Goal: Information Seeking & Learning: Learn about a topic

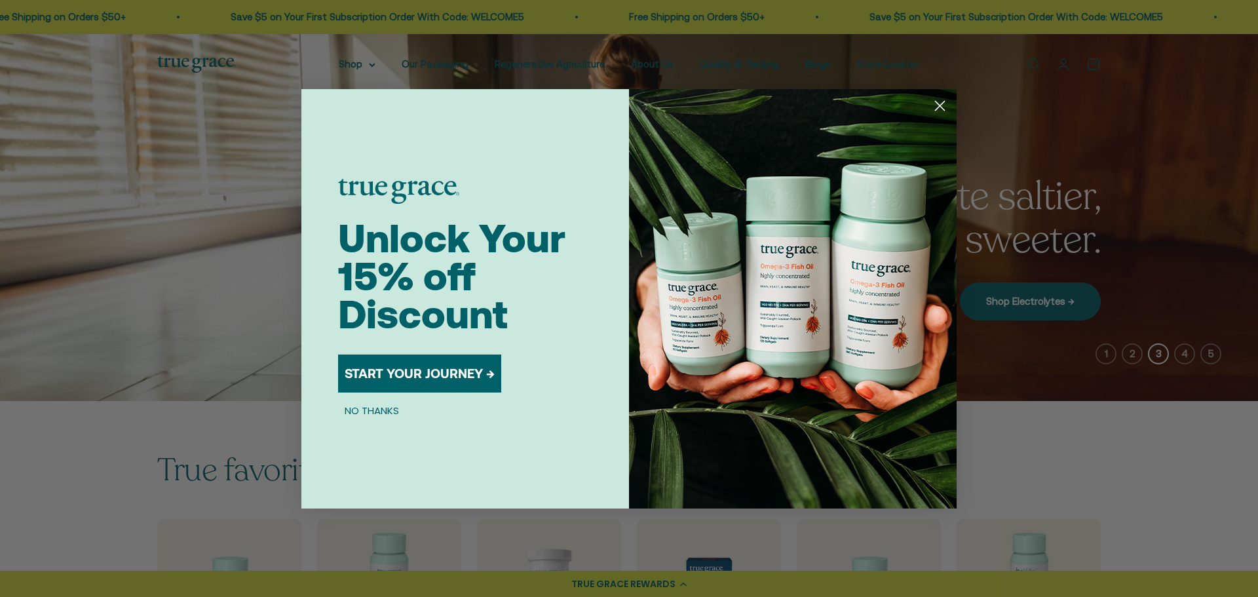
click at [1039, 207] on div "Close dialog Unlock Your 15% off Discount START YOUR JOURNEY → NO THANKS Submit" at bounding box center [629, 298] width 1258 height 597
click at [936, 100] on circle "Close dialog" at bounding box center [940, 105] width 22 height 22
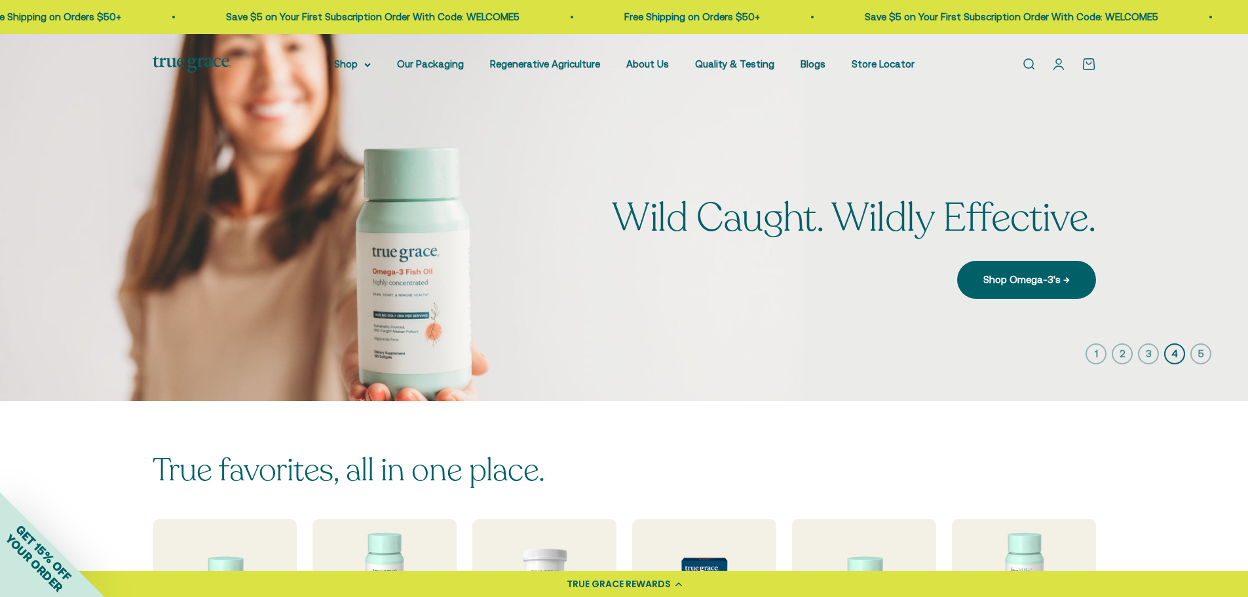
click at [163, 59] on img at bounding box center [192, 64] width 79 height 16
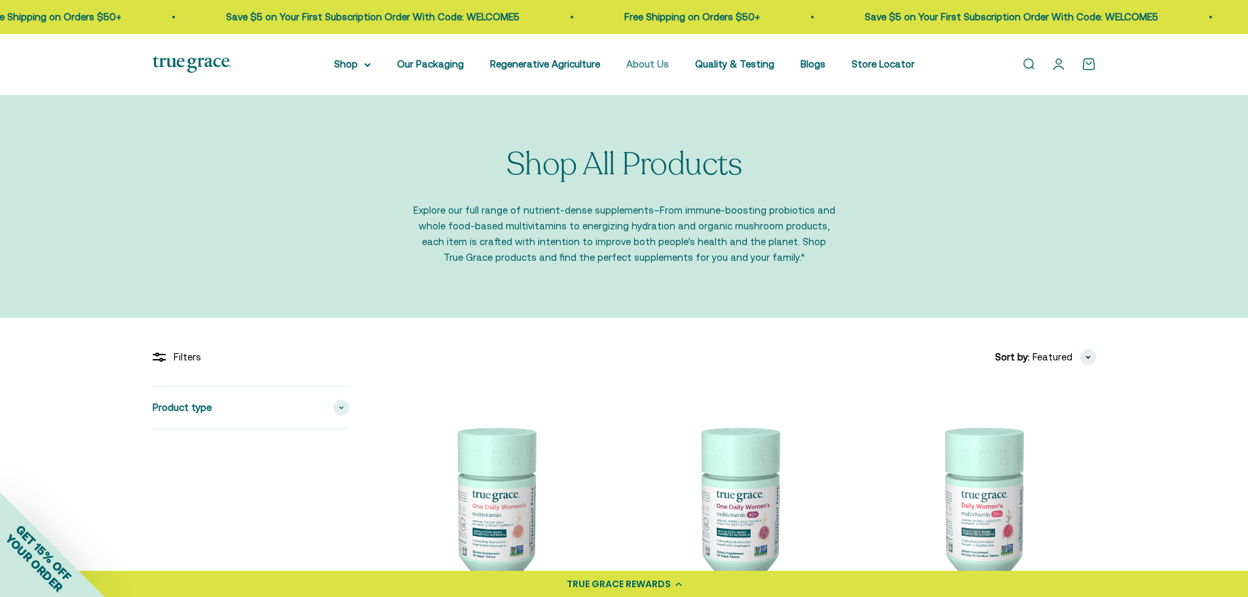
click at [646, 64] on link "About Us" at bounding box center [647, 63] width 43 height 11
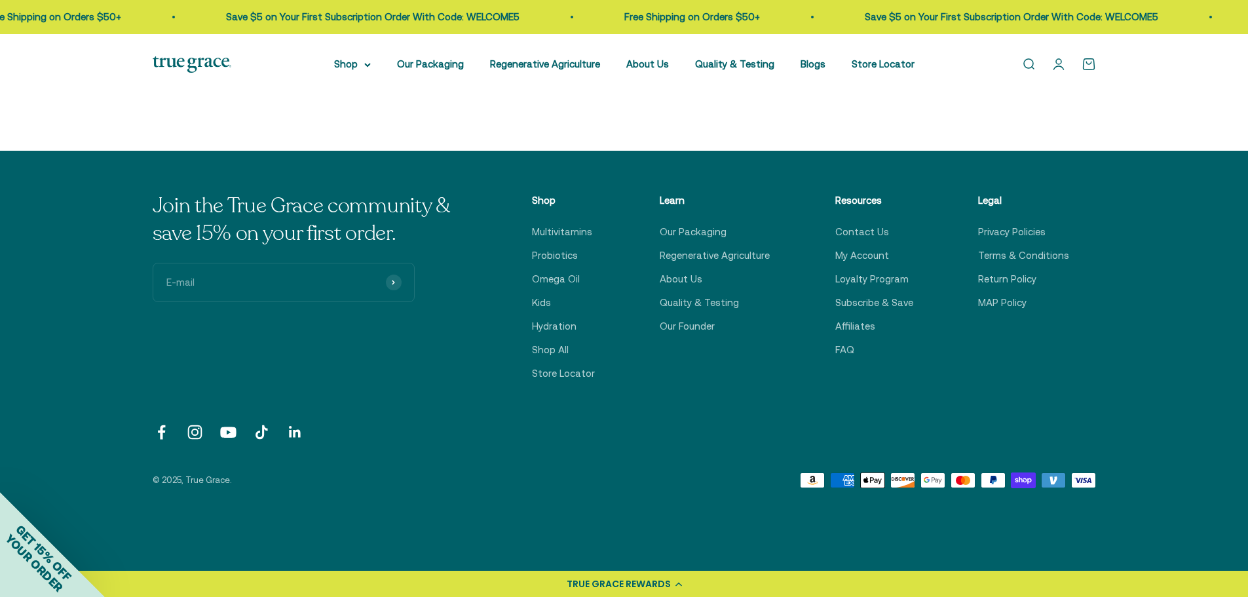
scroll to position [3276, 0]
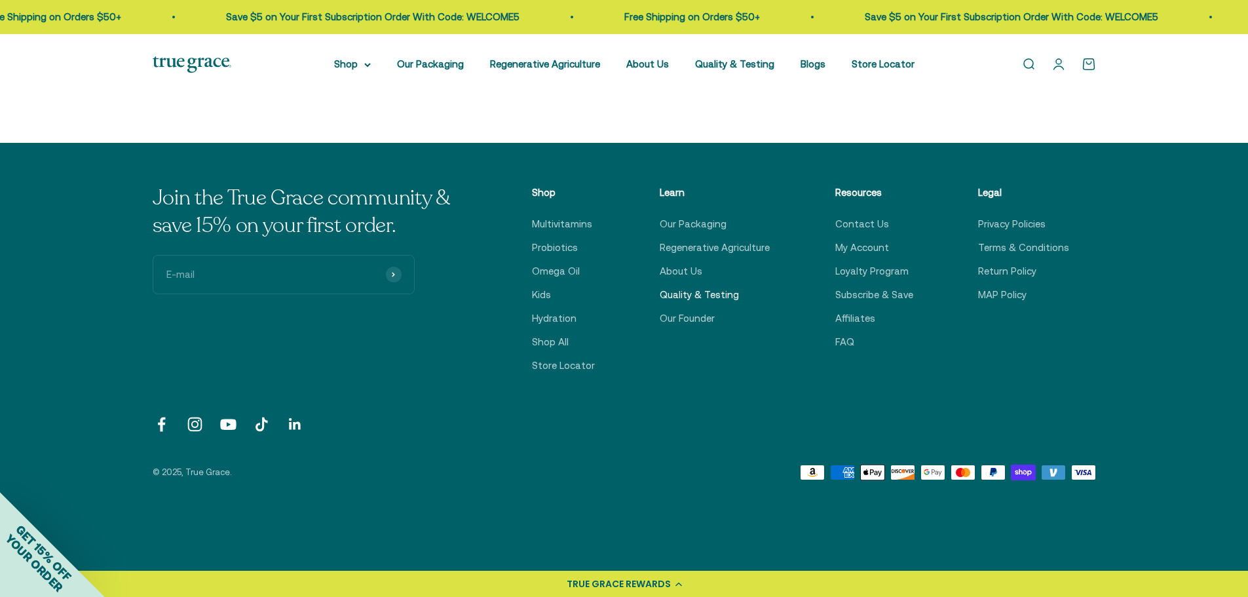
click at [693, 297] on link "Quality & Testing" at bounding box center [699, 295] width 79 height 16
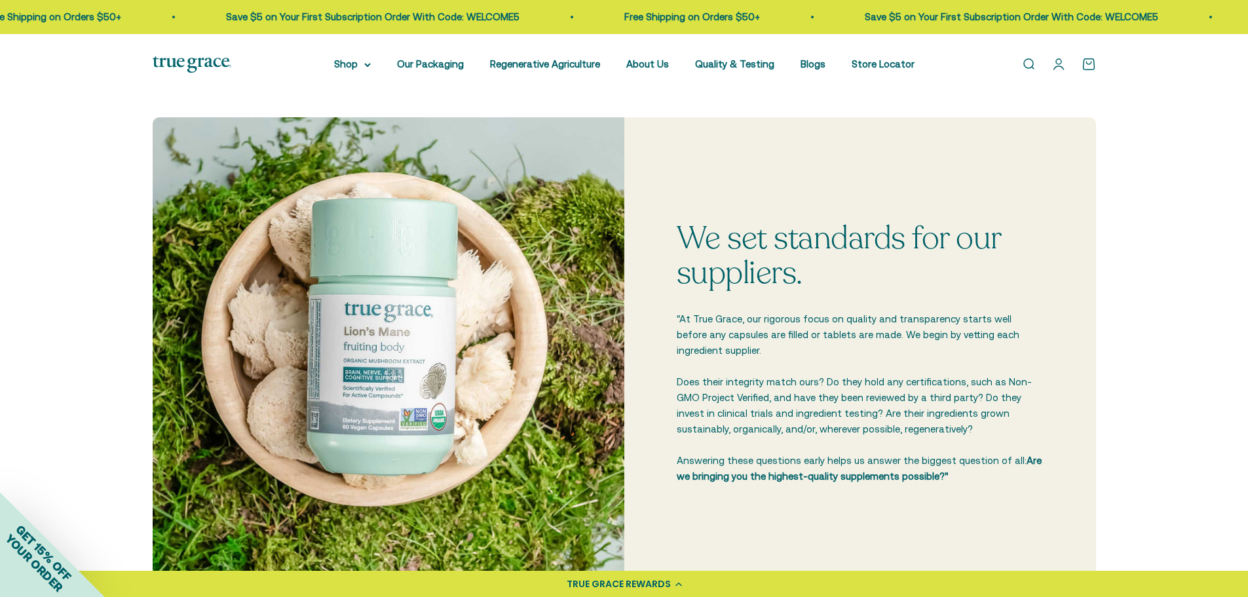
scroll to position [131, 0]
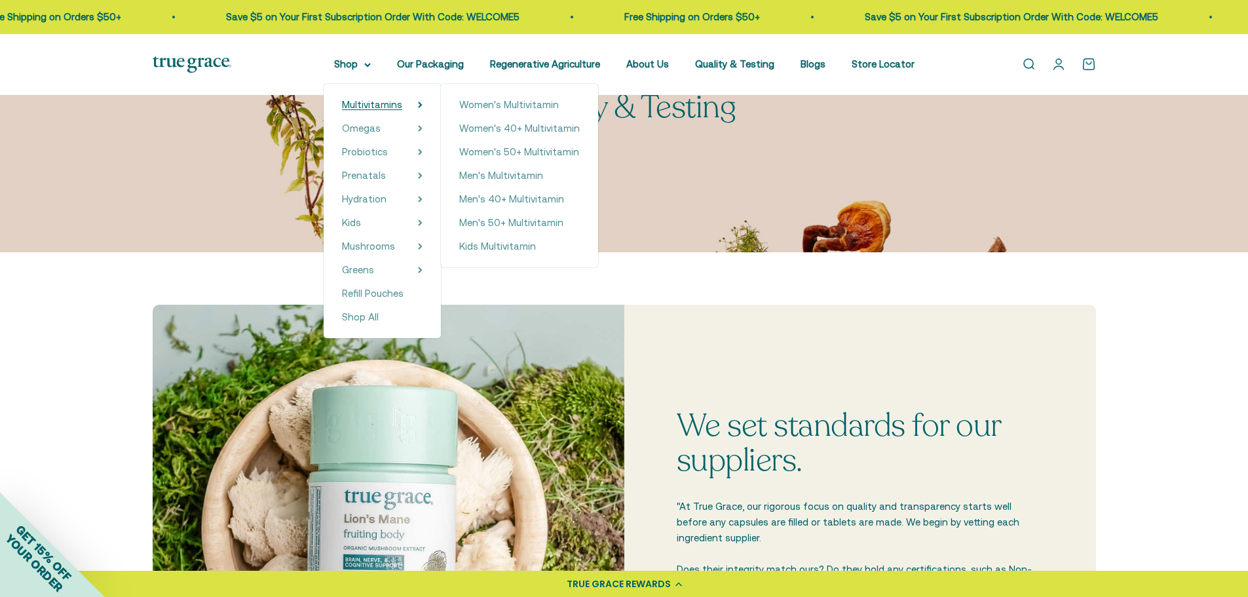
click at [371, 104] on span "Multivitamins" at bounding box center [372, 104] width 60 height 11
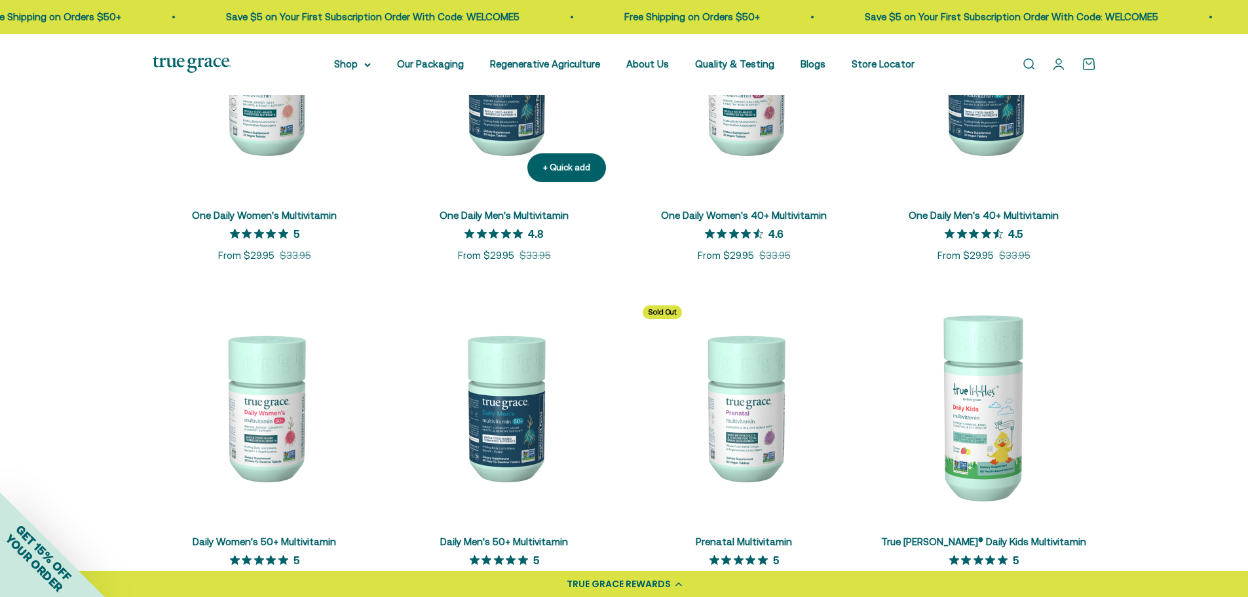
scroll to position [262, 0]
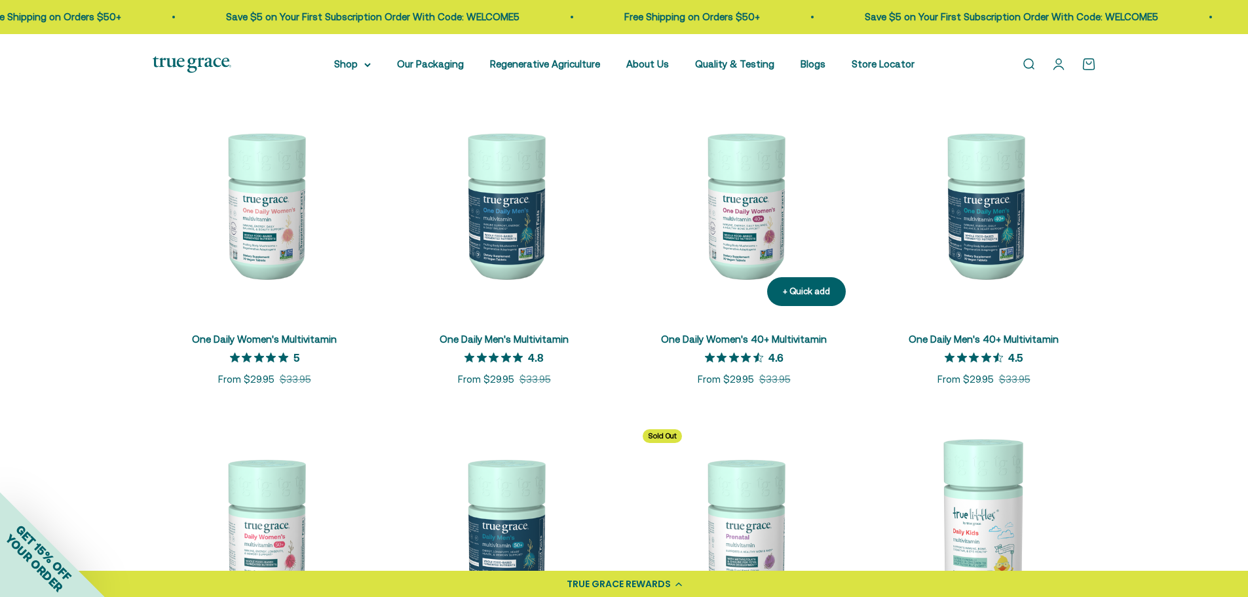
click at [766, 340] on link "One Daily Women's 40+ Multivitamin" at bounding box center [744, 339] width 166 height 11
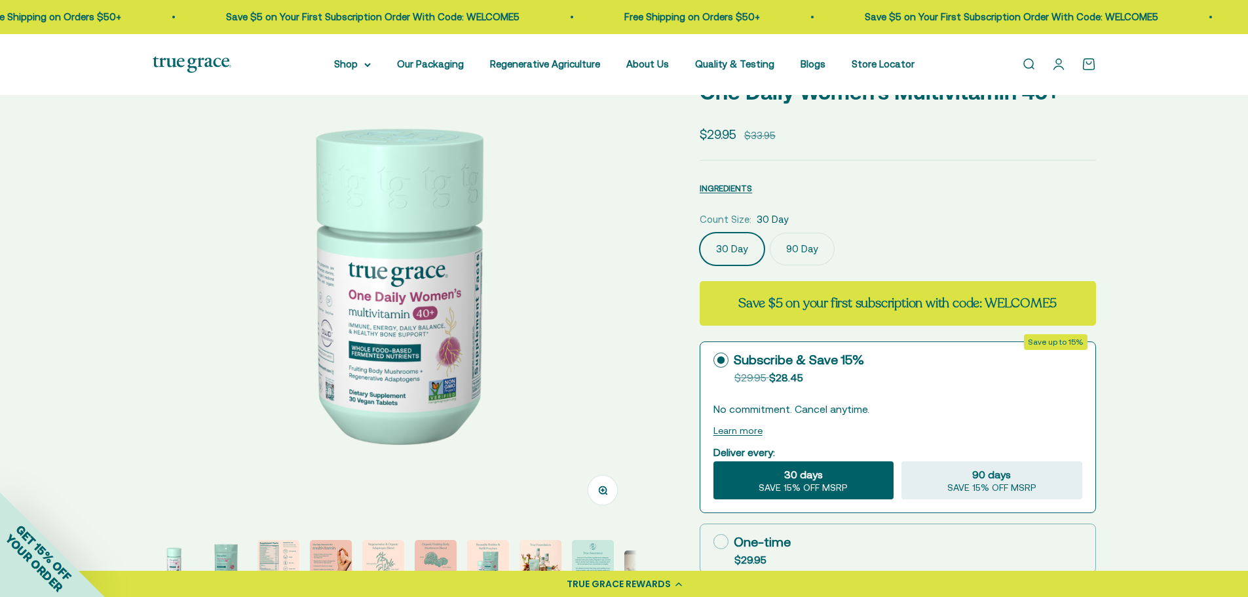
scroll to position [262, 0]
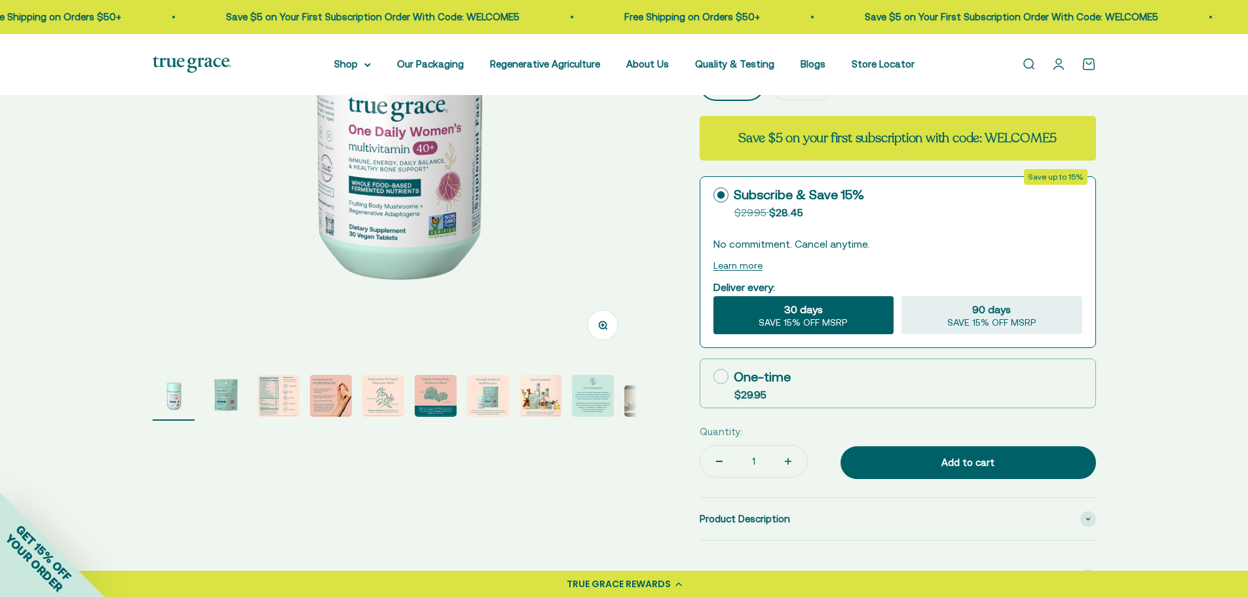
click at [279, 396] on img "Go to item 3" at bounding box center [279, 396] width 42 height 42
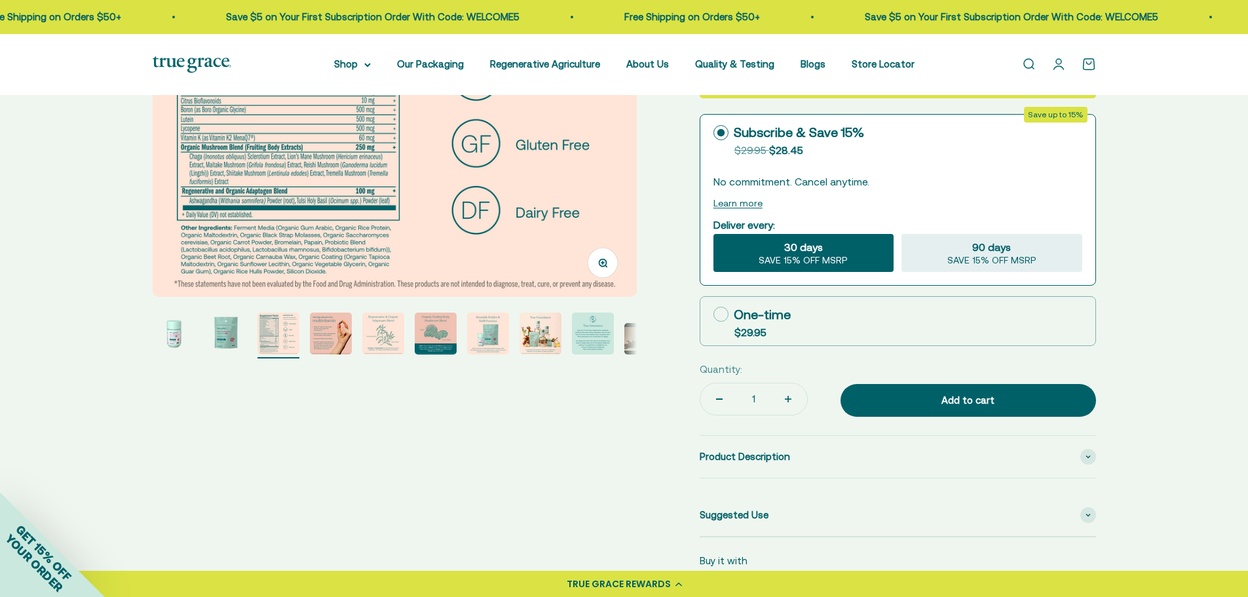
scroll to position [328, 0]
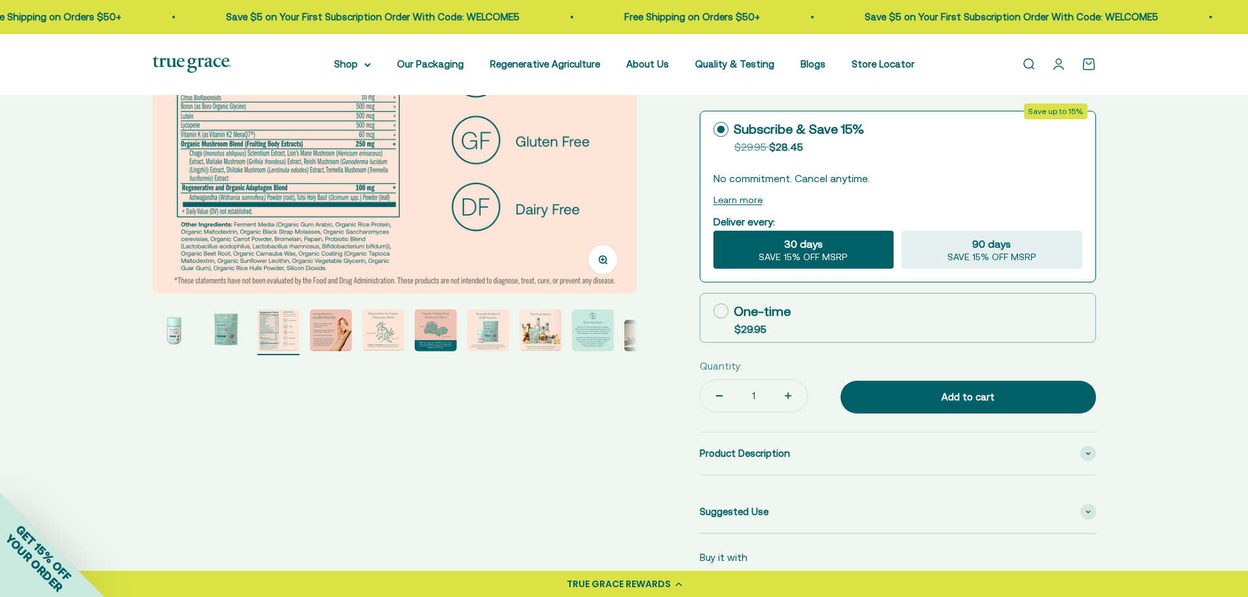
click at [354, 323] on page-dots at bounding box center [395, 332] width 484 height 46
click at [333, 324] on img "Go to item 4" at bounding box center [331, 330] width 42 height 42
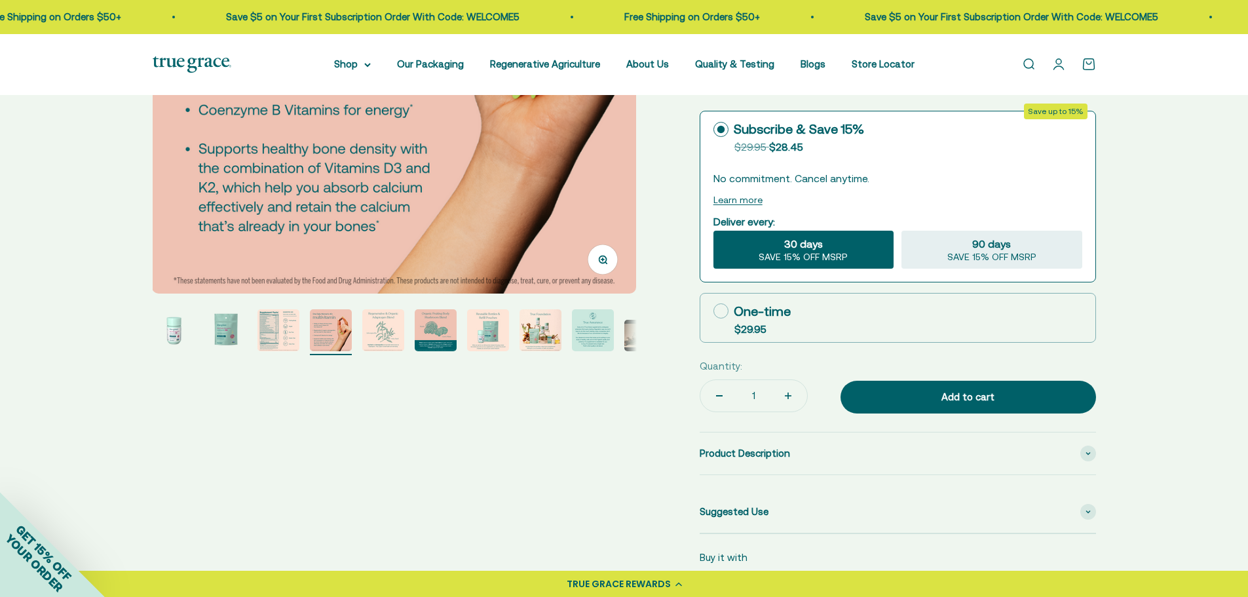
click at [397, 326] on img "Go to item 5" at bounding box center [383, 330] width 42 height 42
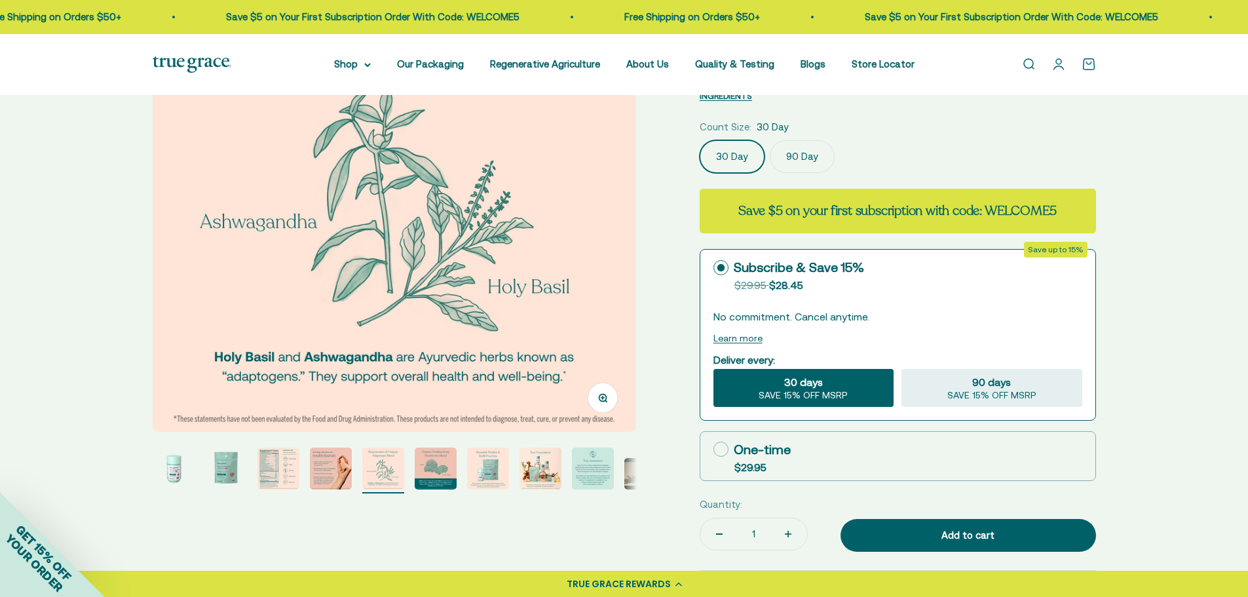
scroll to position [197, 0]
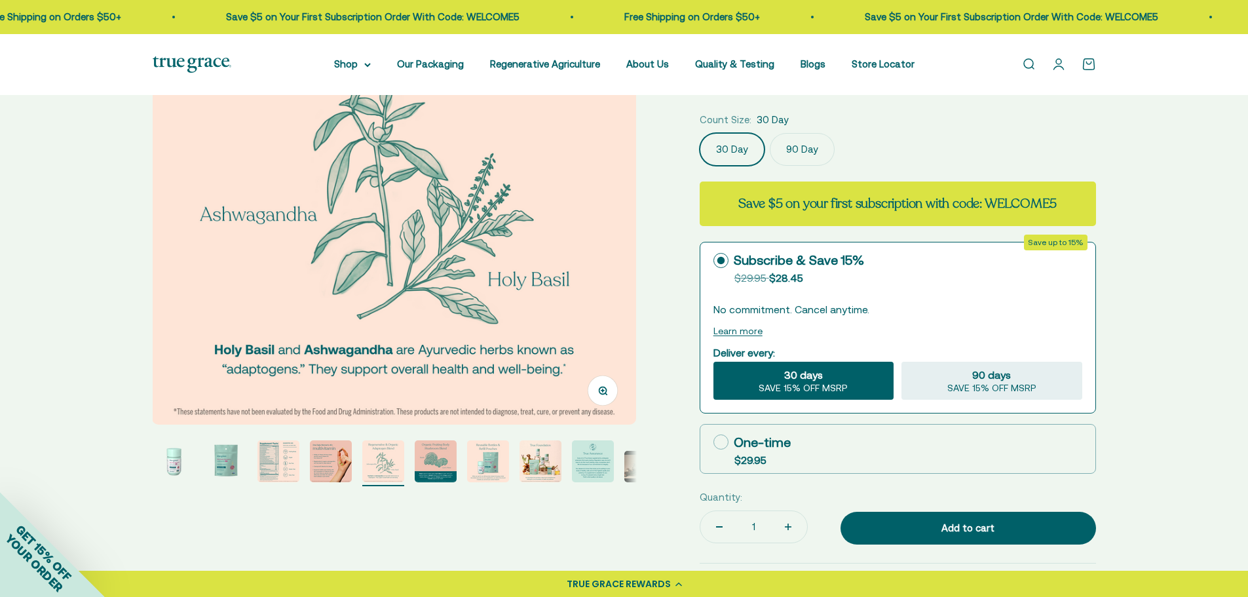
click at [442, 459] on img "Go to item 6" at bounding box center [436, 461] width 42 height 42
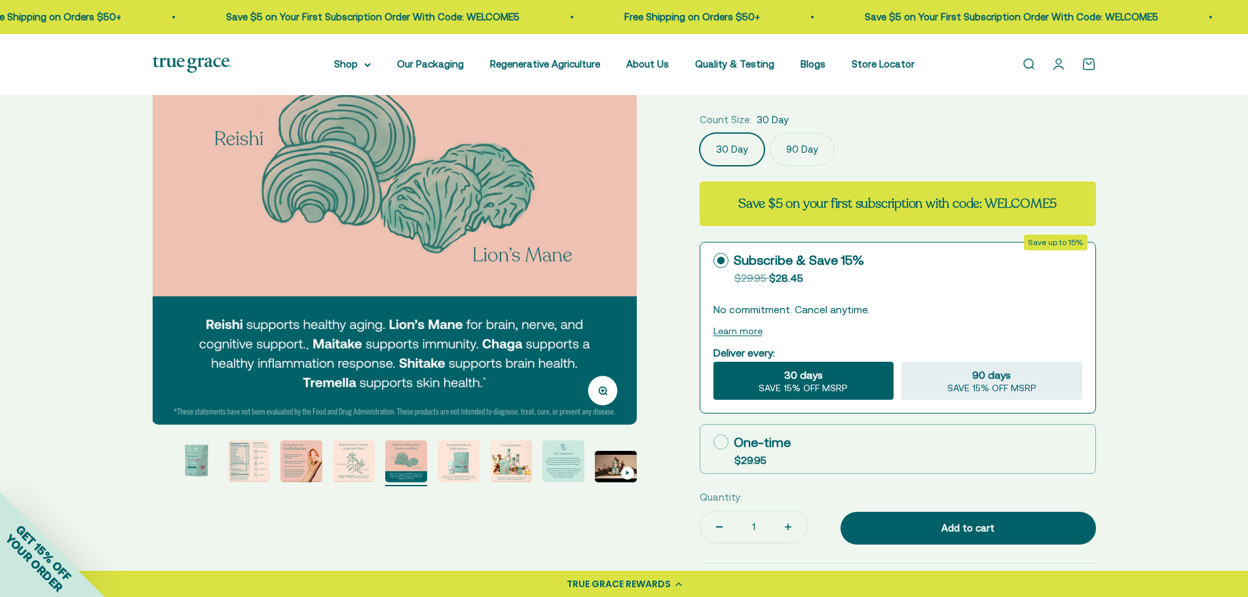
click at [471, 451] on img "Go to item 7" at bounding box center [459, 461] width 42 height 42
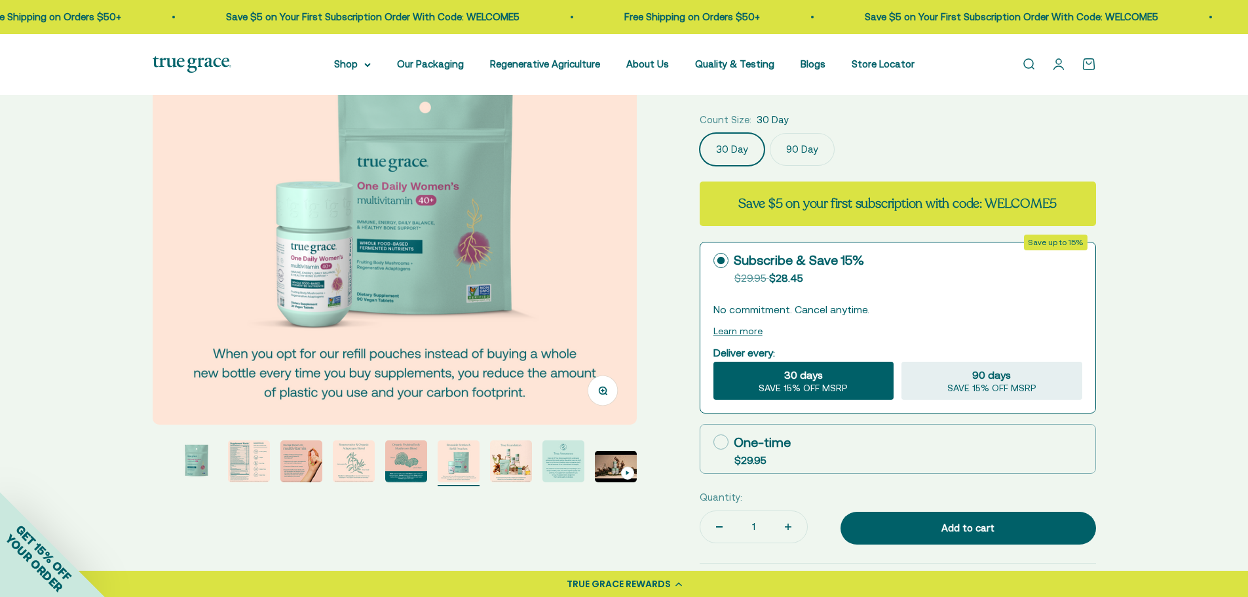
click at [516, 461] on img "Go to item 8" at bounding box center [511, 461] width 42 height 42
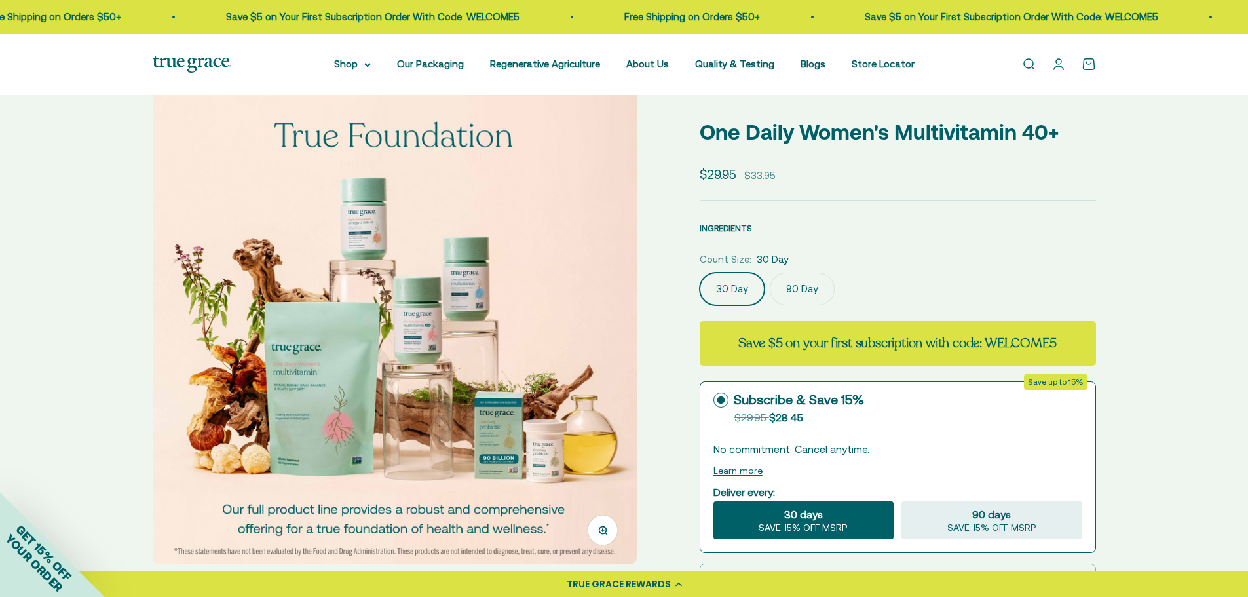
scroll to position [0, 0]
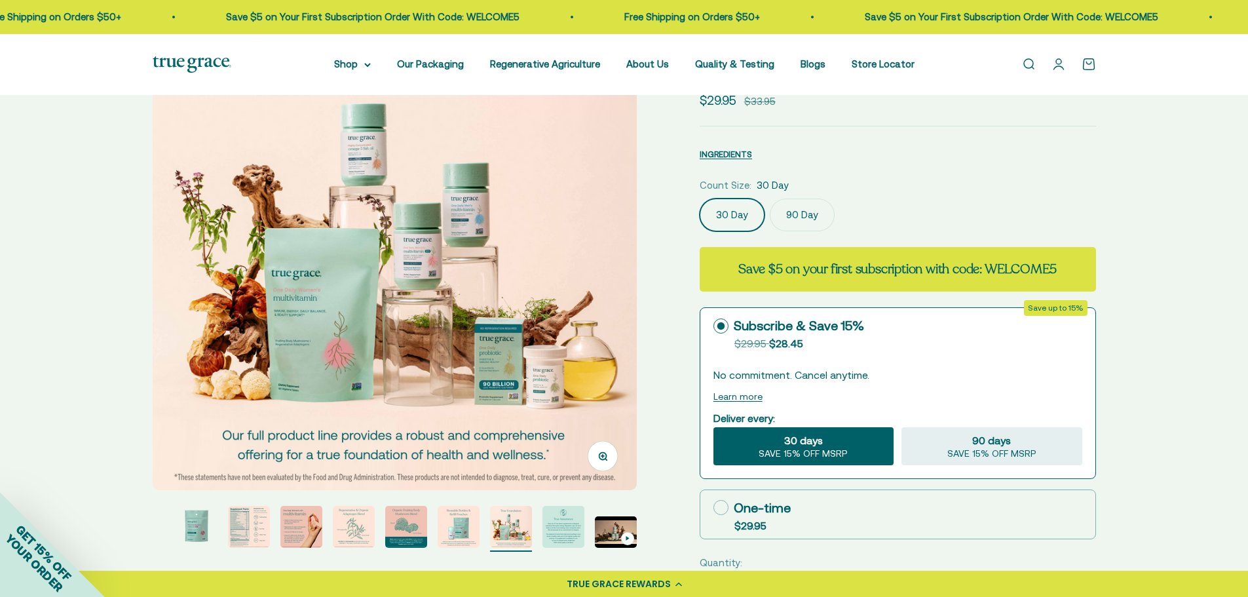
click at [577, 532] on img "Go to item 9" at bounding box center [564, 527] width 42 height 42
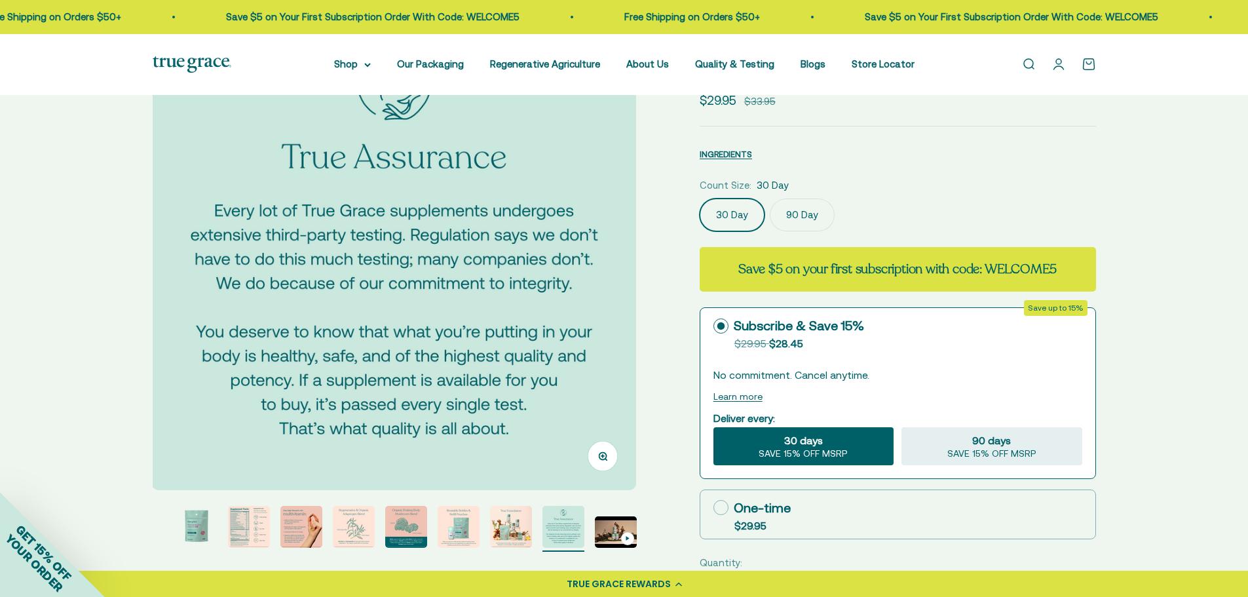
click at [601, 521] on img "Go to item 10" at bounding box center [616, 531] width 42 height 31
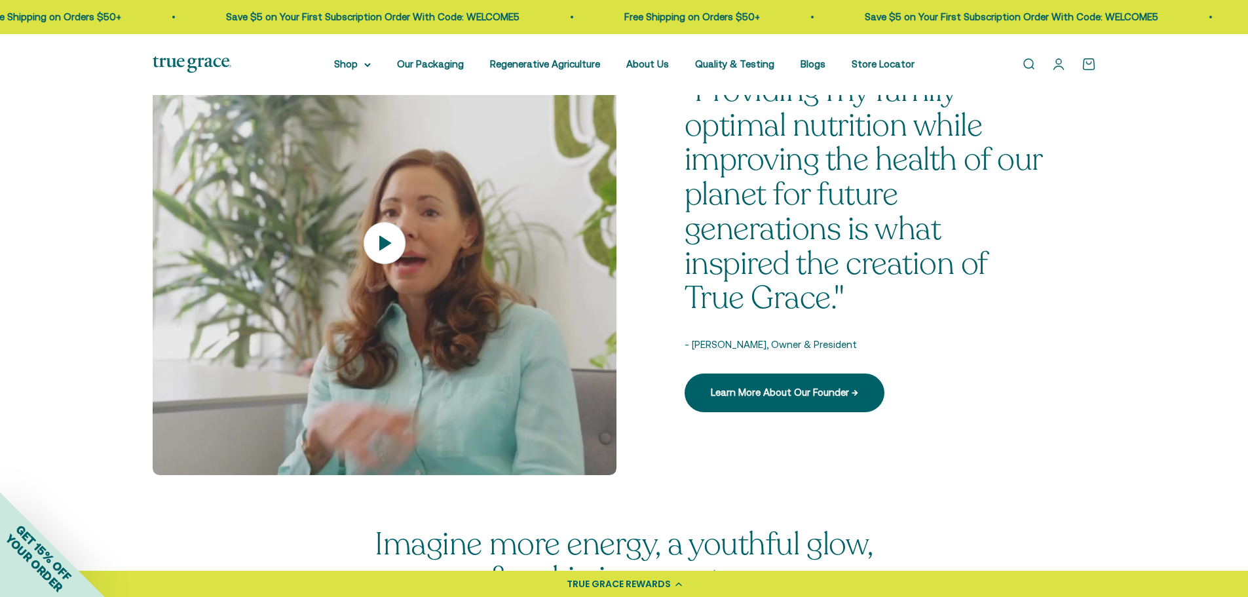
scroll to position [1704, 0]
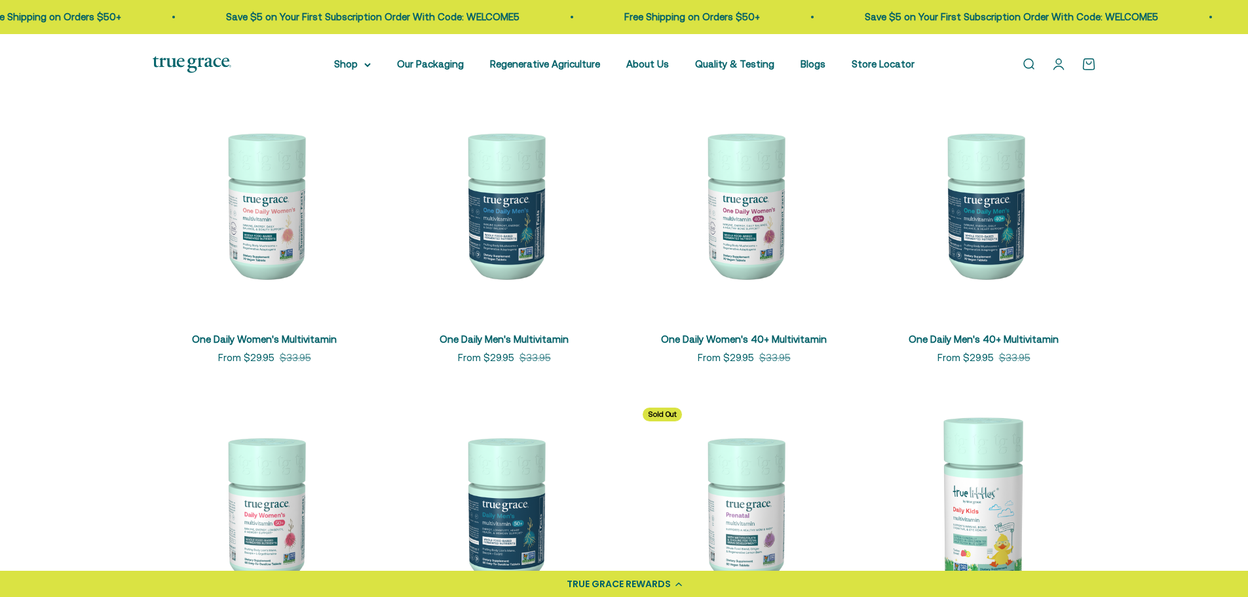
scroll to position [262, 0]
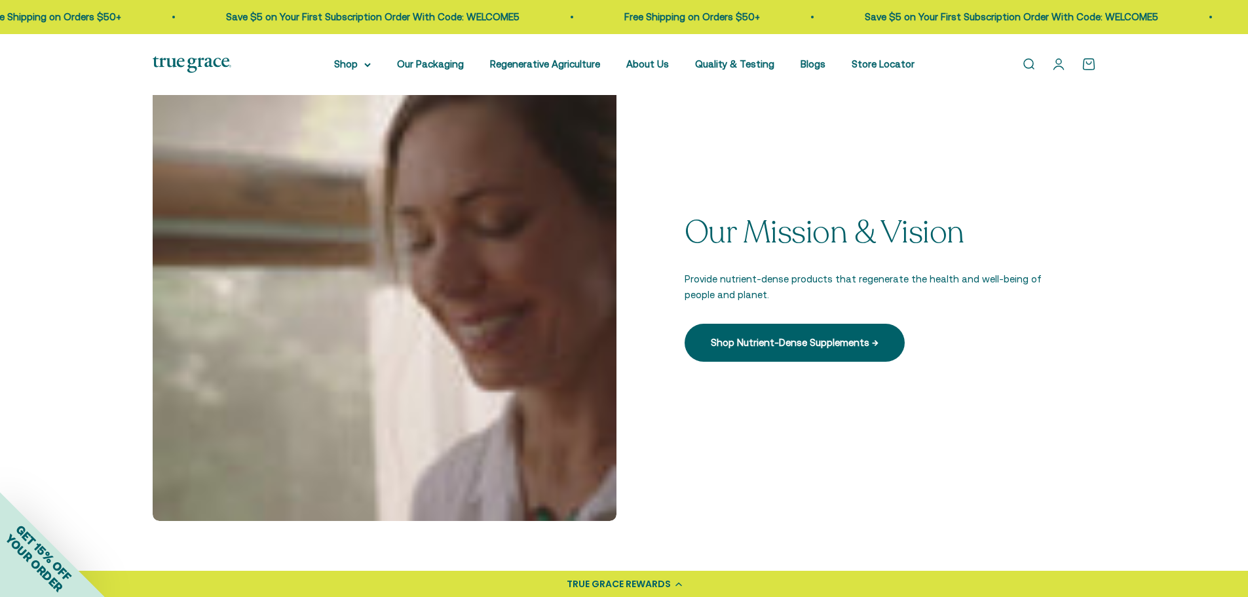
scroll to position [176, 0]
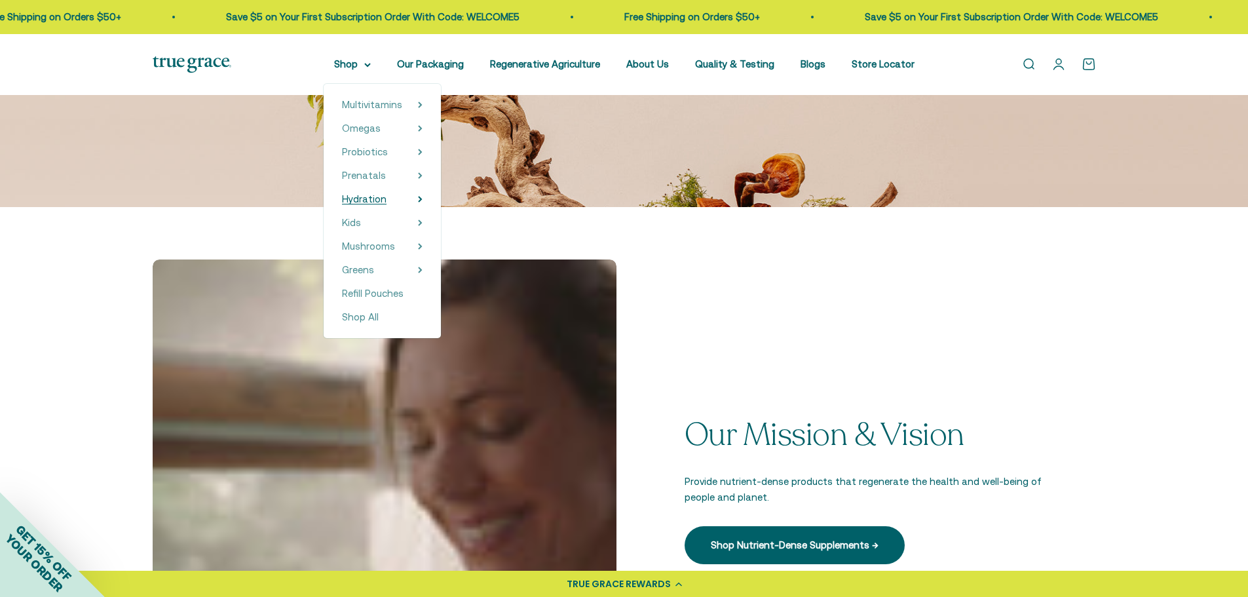
click at [381, 197] on span "Hydration" at bounding box center [364, 198] width 45 height 11
